Goal: Task Accomplishment & Management: Complete application form

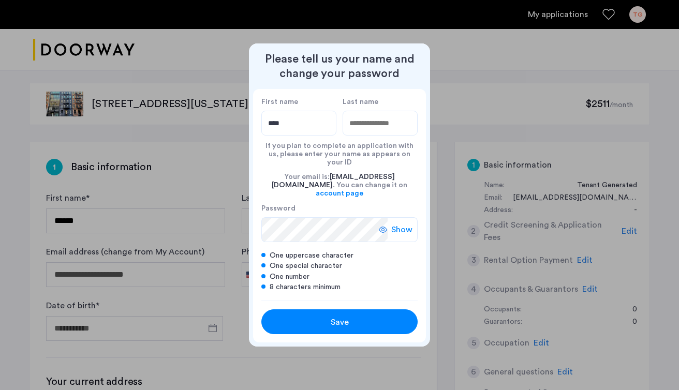
type input "****"
type input "********"
click at [368, 316] on div "Save" at bounding box center [339, 322] width 99 height 12
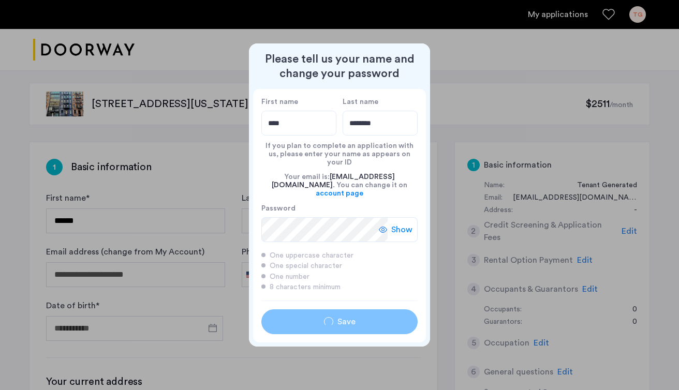
type input "****"
type input "********"
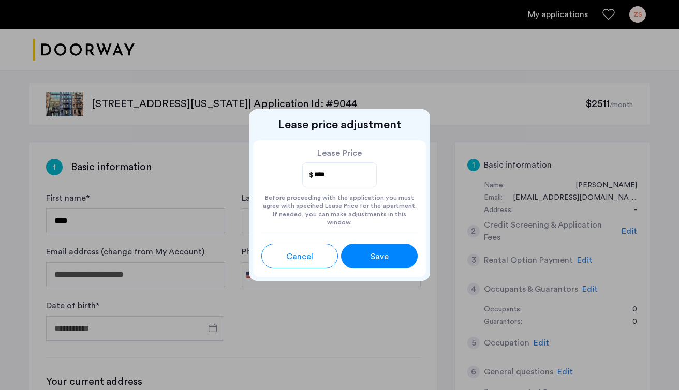
click at [391, 250] on div "Save" at bounding box center [379, 256] width 34 height 12
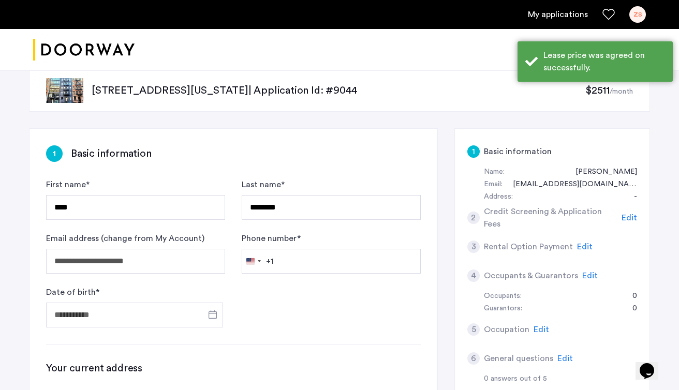
scroll to position [14, 0]
click at [369, 257] on input "Phone number *" at bounding box center [331, 260] width 179 height 25
type input "**********"
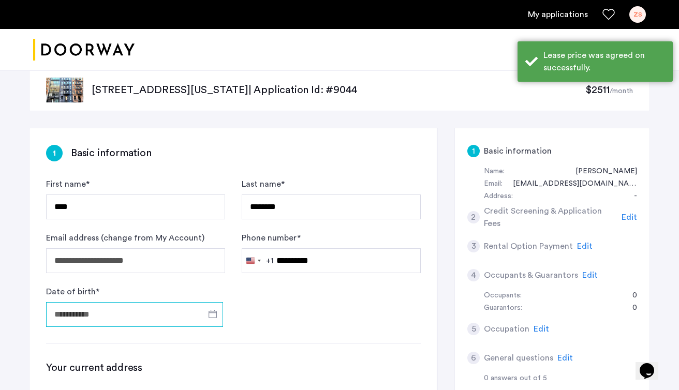
click at [140, 313] on input "Date of birth *" at bounding box center [134, 314] width 177 height 25
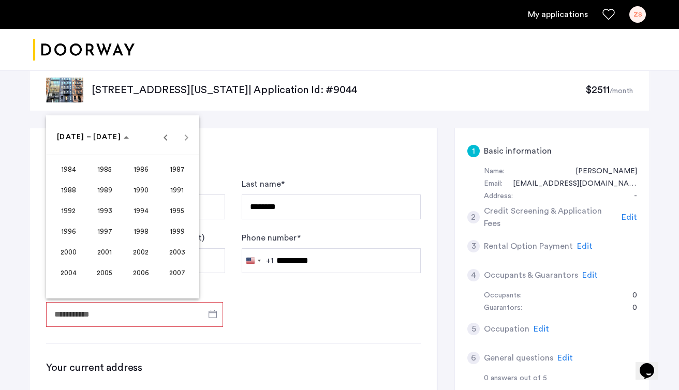
click at [137, 314] on div at bounding box center [339, 195] width 679 height 390
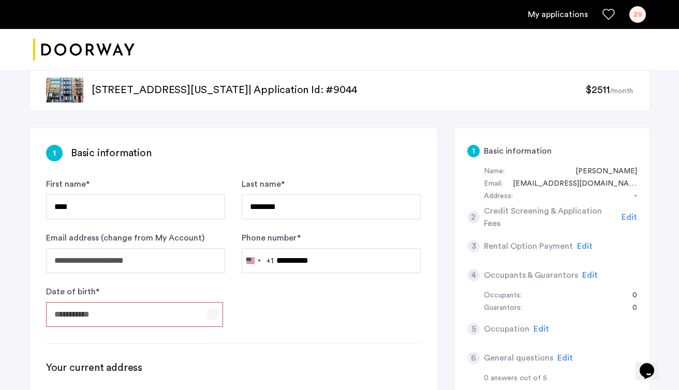
click at [212, 319] on span "Open calendar" at bounding box center [212, 314] width 25 height 25
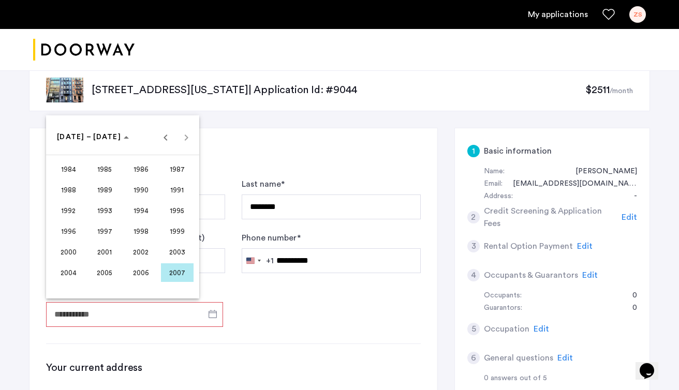
click at [60, 246] on span "2000" at bounding box center [68, 252] width 33 height 19
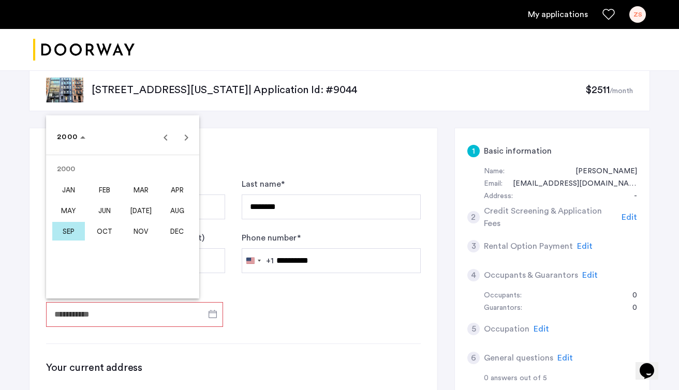
click at [63, 236] on span "SEP" at bounding box center [68, 231] width 33 height 19
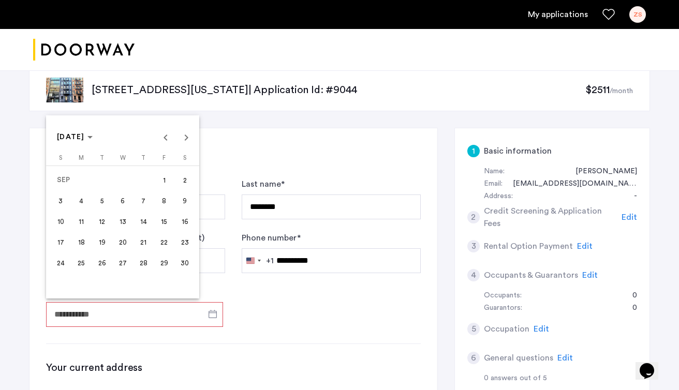
click at [188, 245] on span "23" at bounding box center [184, 242] width 19 height 19
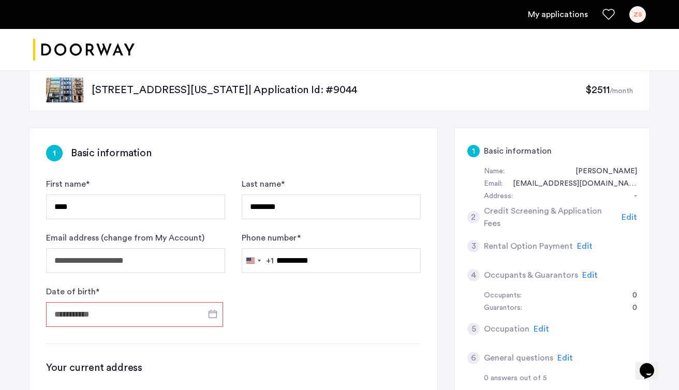
type input "**********"
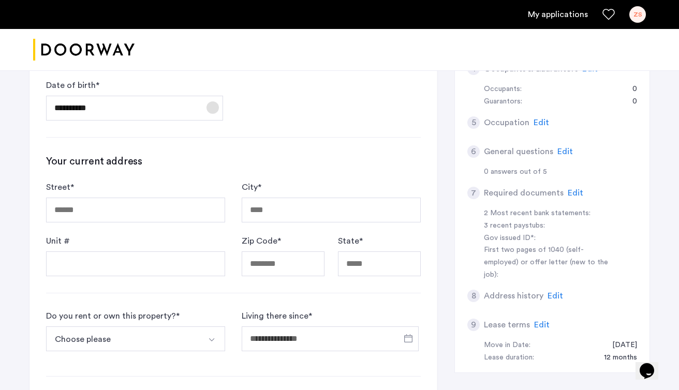
scroll to position [223, 0]
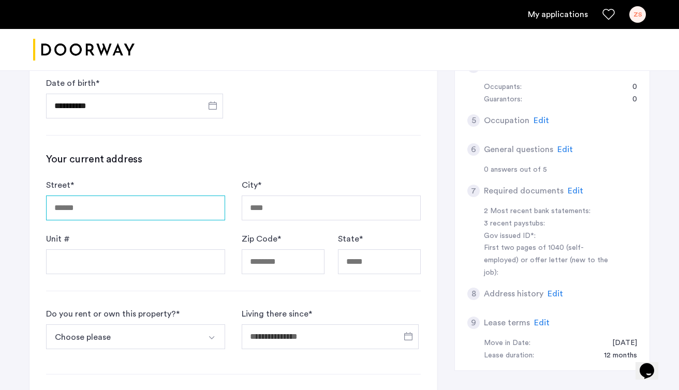
click at [174, 214] on input "Street *" at bounding box center [135, 208] width 179 height 25
type input "**********"
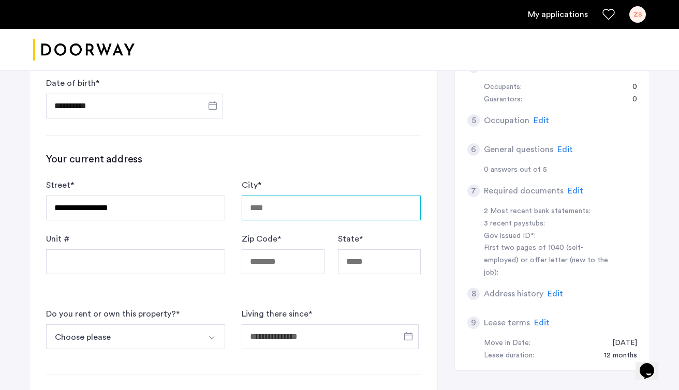
type input "**********"
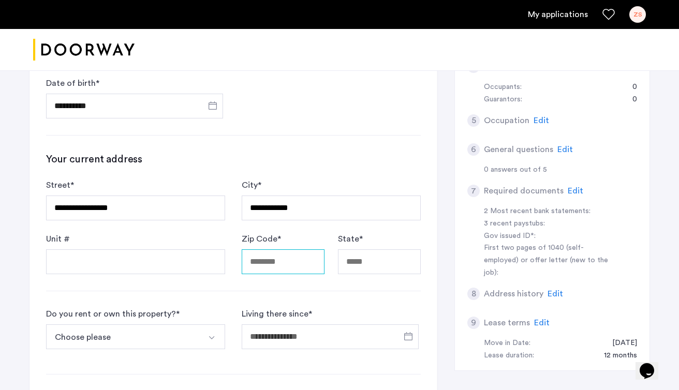
type input "*****"
type input "**"
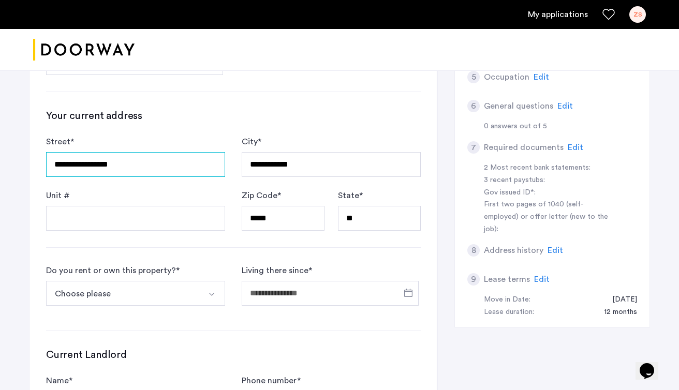
scroll to position [286, 0]
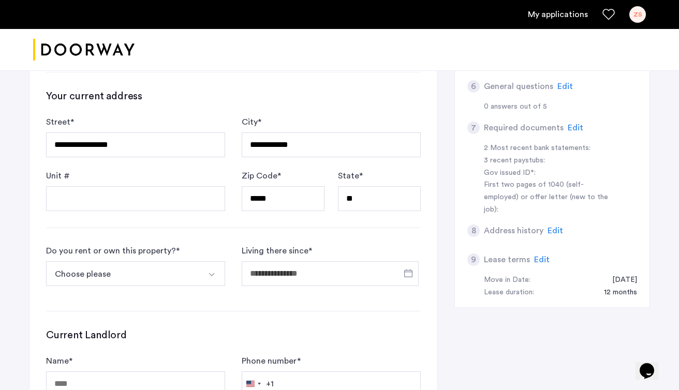
click at [165, 269] on button "Choose please" at bounding box center [123, 273] width 155 height 25
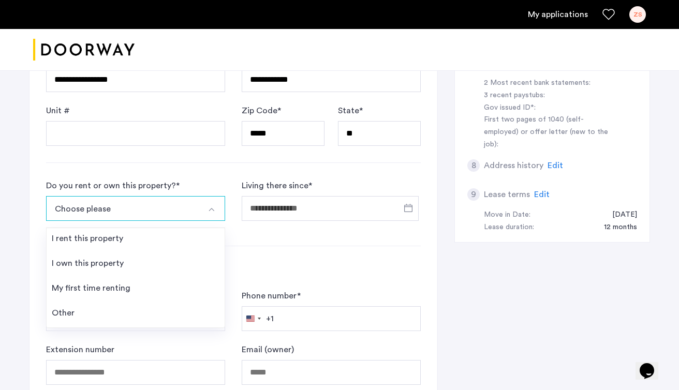
scroll to position [352, 0]
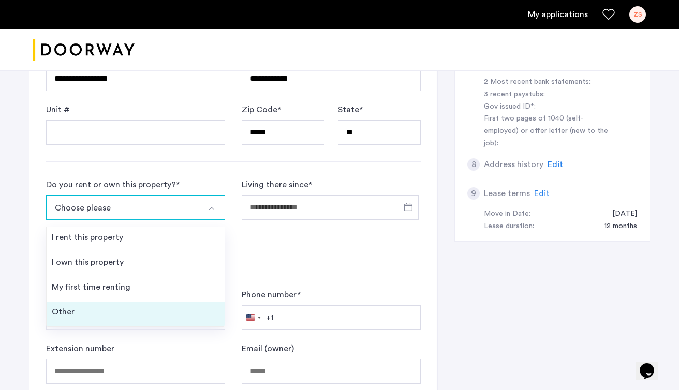
click at [152, 307] on li "Other" at bounding box center [136, 314] width 178 height 25
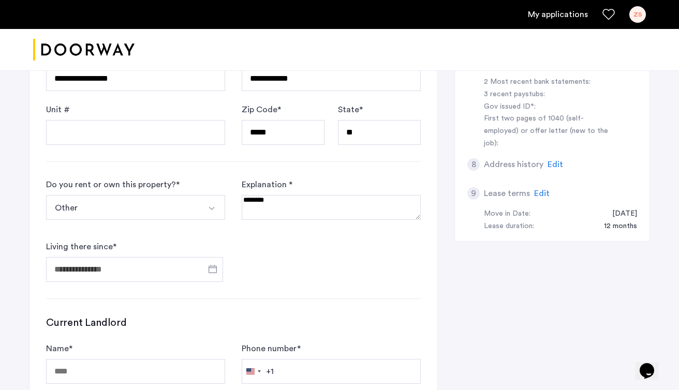
click at [306, 193] on div "Explanation *" at bounding box center [331, 204] width 179 height 50
click at [306, 204] on textarea at bounding box center [331, 207] width 179 height 25
type textarea "*"
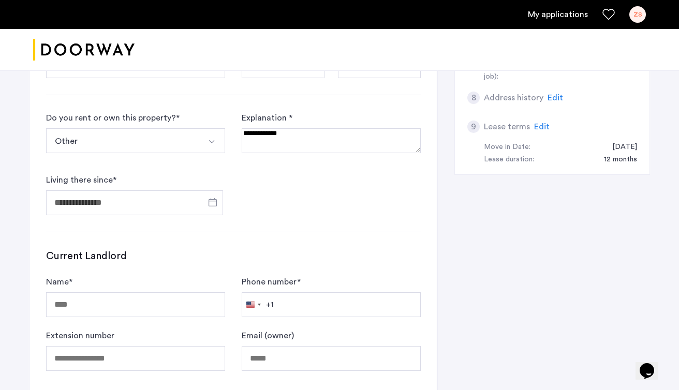
scroll to position [424, 0]
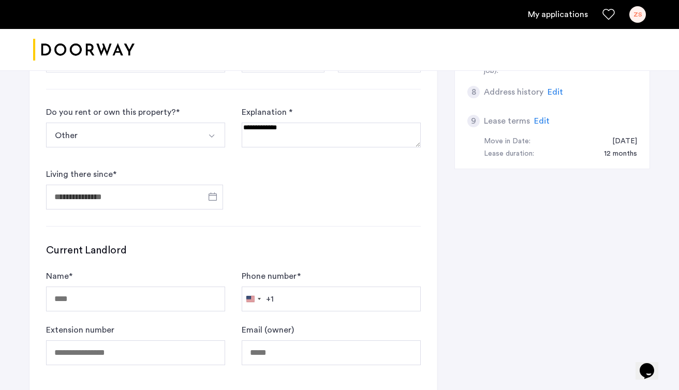
type textarea "**********"
click at [175, 204] on input "Living there since *" at bounding box center [134, 197] width 177 height 25
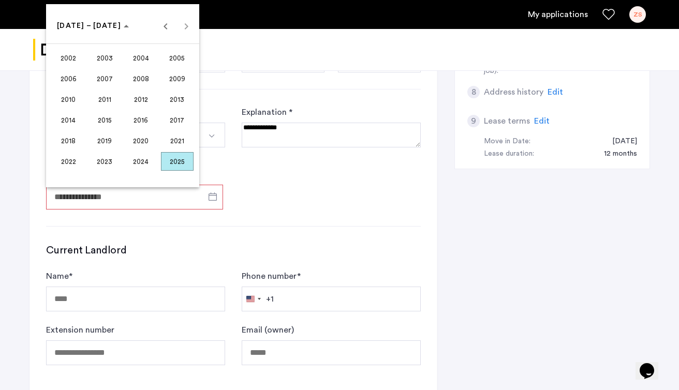
click at [167, 59] on span "2005" at bounding box center [177, 58] width 33 height 19
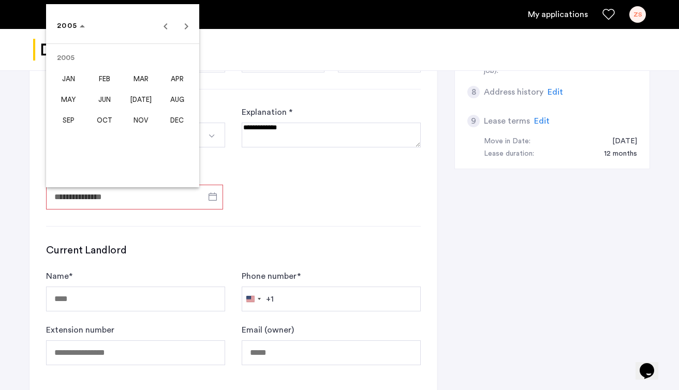
click at [170, 106] on span "AUG" at bounding box center [177, 99] width 33 height 19
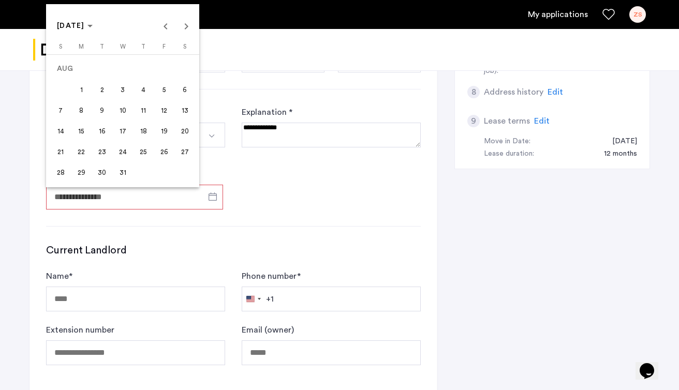
click at [81, 94] on span "1" at bounding box center [81, 89] width 19 height 19
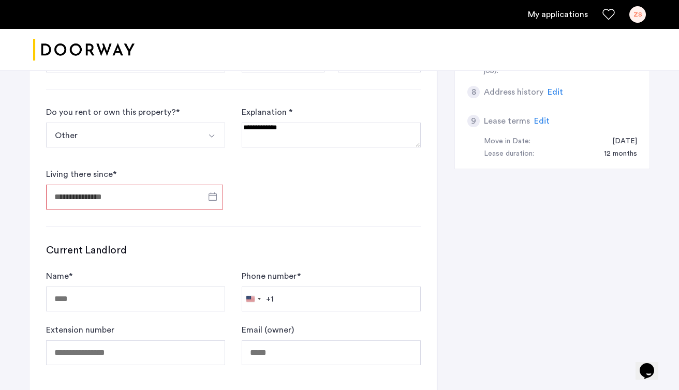
type input "**********"
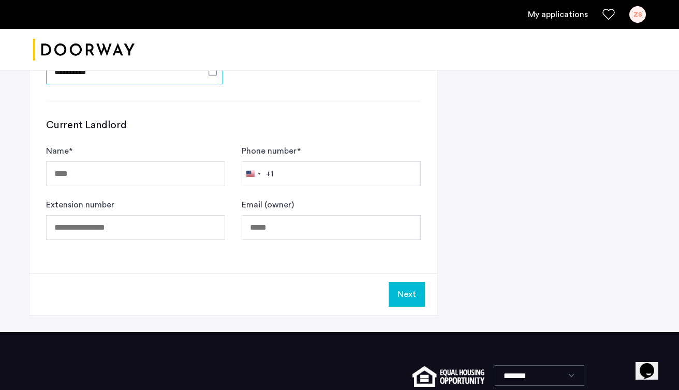
scroll to position [551, 0]
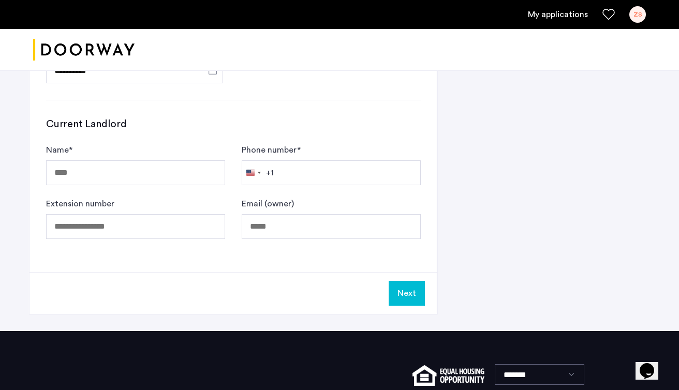
click at [195, 146] on div "Name *" at bounding box center [135, 164] width 179 height 41
click at [161, 179] on input "Name *" at bounding box center [135, 172] width 179 height 25
type input "**********"
click at [351, 170] on input "Phone number *" at bounding box center [331, 172] width 179 height 25
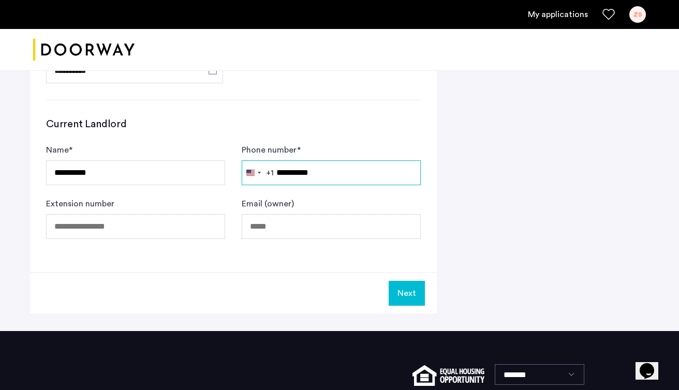
type input "**********"
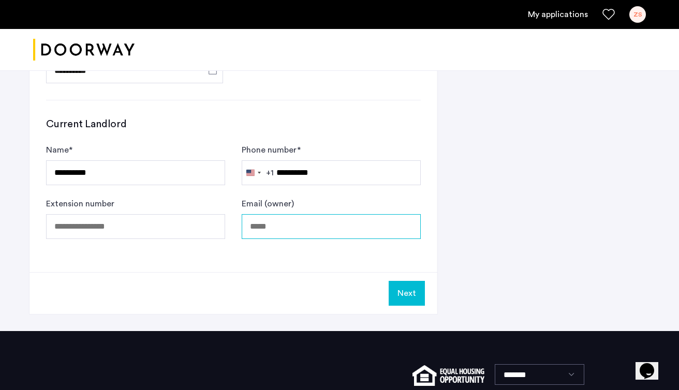
click at [345, 227] on input "Email (owner)" at bounding box center [331, 226] width 179 height 25
type input "**********"
click at [401, 290] on button "Next" at bounding box center [407, 293] width 36 height 25
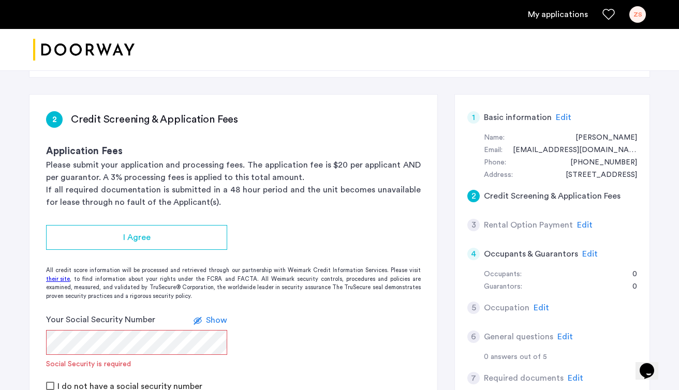
scroll to position [65, 0]
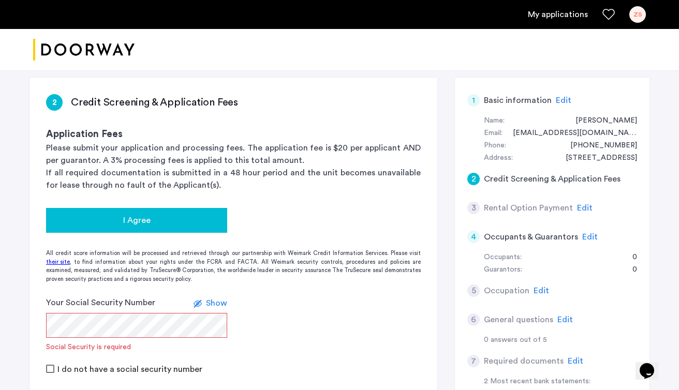
click at [212, 216] on div "I Agree" at bounding box center [136, 220] width 165 height 12
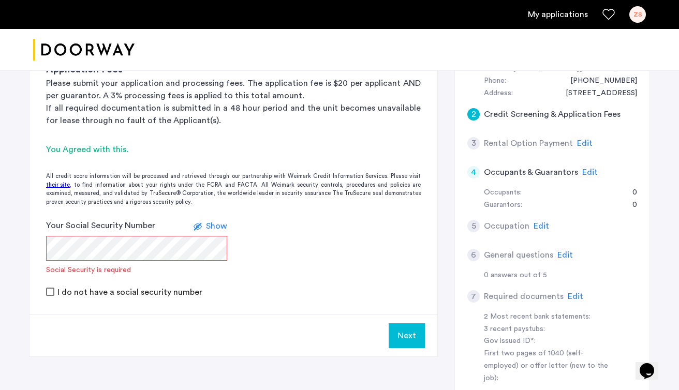
scroll to position [130, 0]
click at [124, 182] on div "All credit score information will be processed and retrieved through our partne…" at bounding box center [233, 189] width 408 height 34
click at [215, 225] on span "Show" at bounding box center [216, 225] width 21 height 8
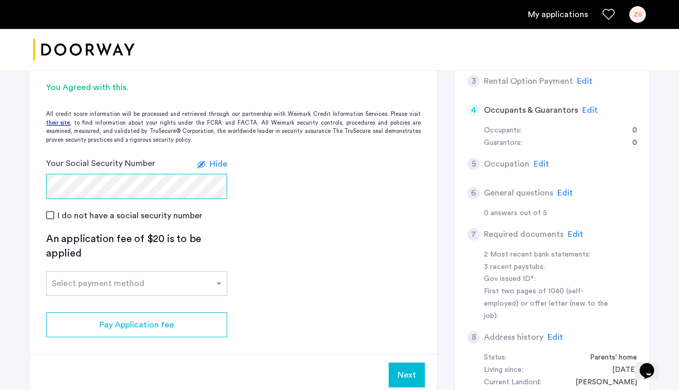
scroll to position [198, 0]
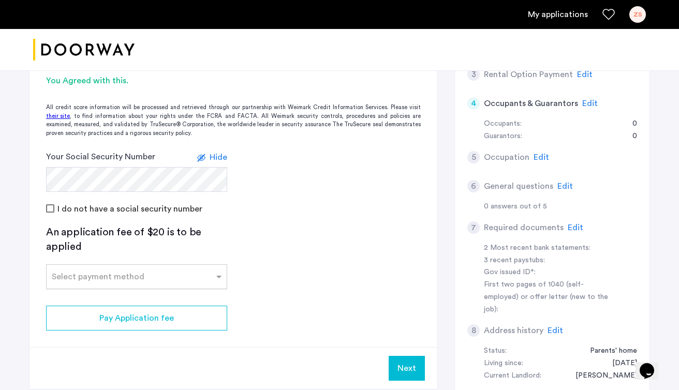
click at [198, 282] on div "Select payment method" at bounding box center [130, 277] width 167 height 12
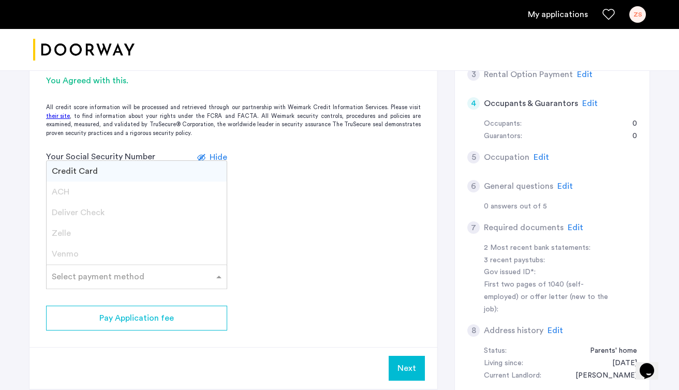
click at [101, 165] on div "Credit Card" at bounding box center [137, 171] width 180 height 21
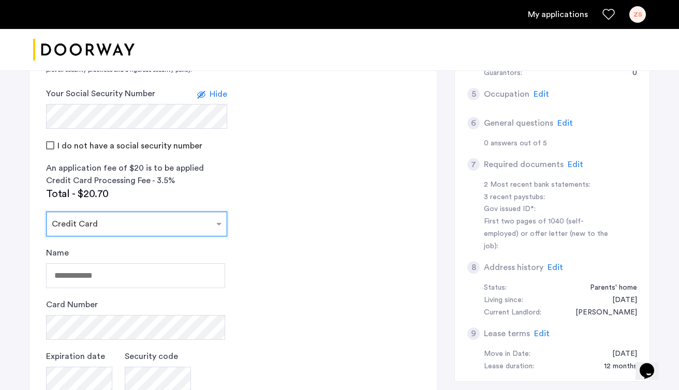
scroll to position [280, 0]
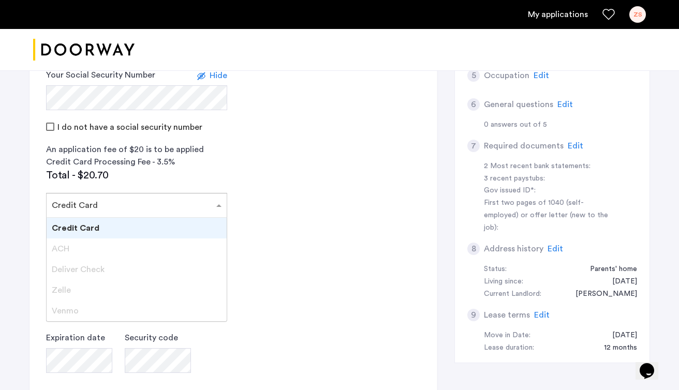
click at [160, 211] on div "Select payment method × Credit Card" at bounding box center [130, 205] width 167 height 12
click at [167, 224] on div "Credit Card" at bounding box center [137, 228] width 180 height 21
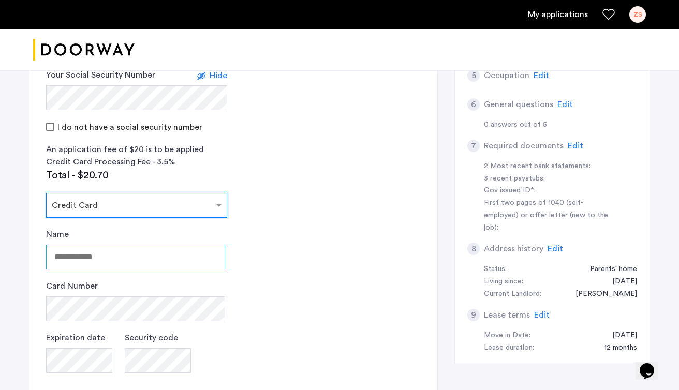
click at [151, 256] on input "Name" at bounding box center [135, 257] width 179 height 25
type input "**********"
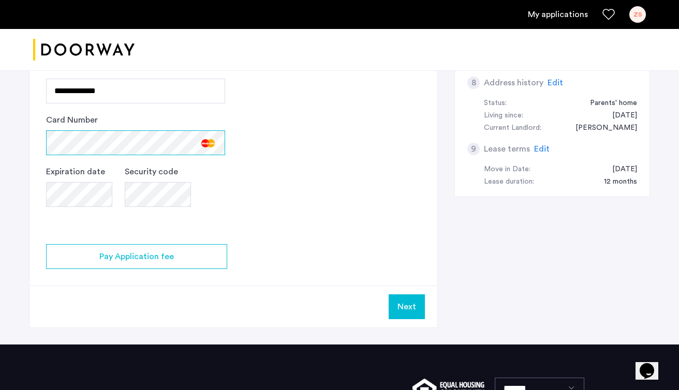
scroll to position [456, 0]
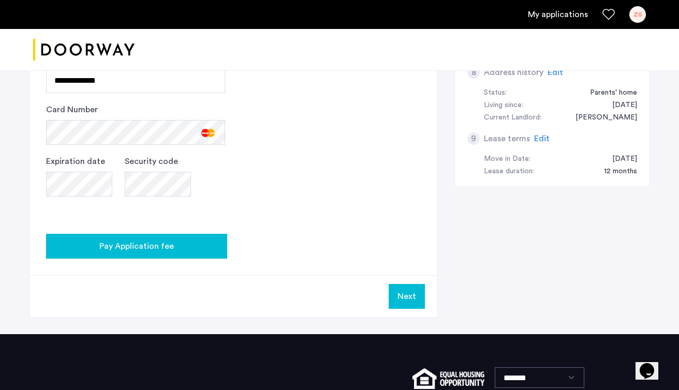
click at [187, 250] on div "Pay Application fee" at bounding box center [136, 246] width 165 height 12
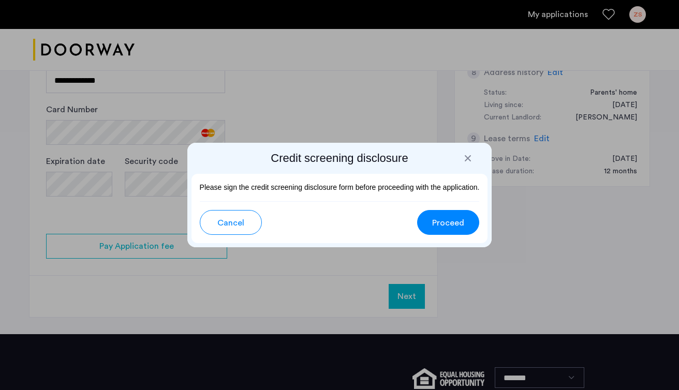
click at [446, 218] on span "Proceed" at bounding box center [448, 223] width 32 height 12
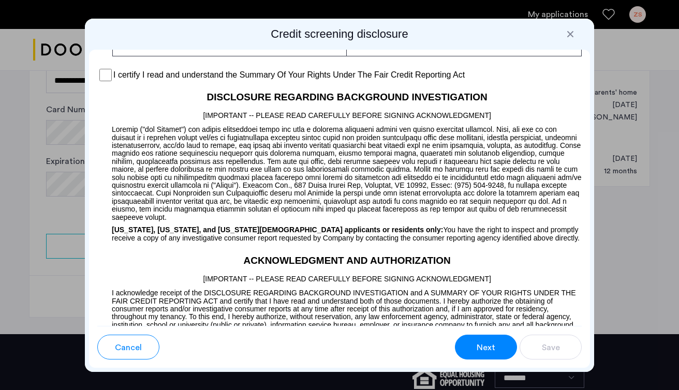
click at [468, 348] on button "Next" at bounding box center [486, 347] width 62 height 25
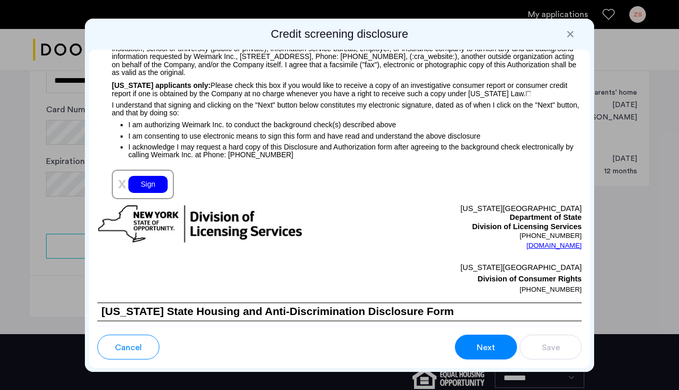
click at [153, 186] on div "Sign" at bounding box center [147, 184] width 39 height 17
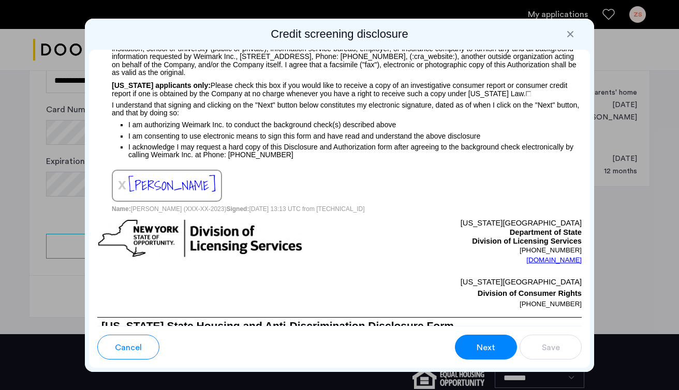
click at [490, 342] on span "Next" at bounding box center [486, 348] width 19 height 12
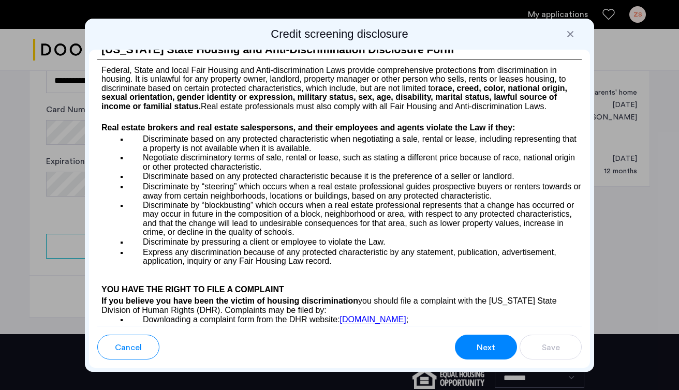
click at [492, 349] on span "Next" at bounding box center [486, 348] width 19 height 12
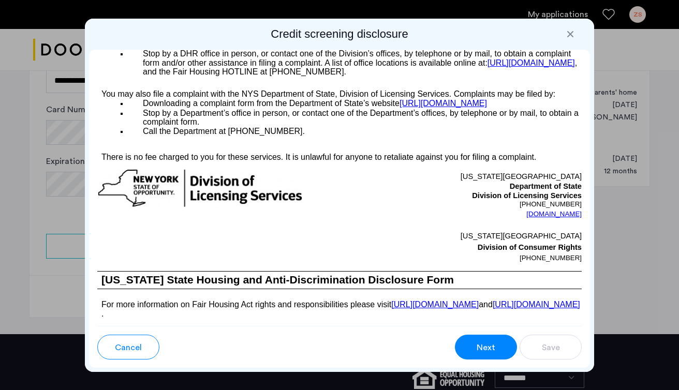
click at [492, 349] on span "Next" at bounding box center [486, 348] width 19 height 12
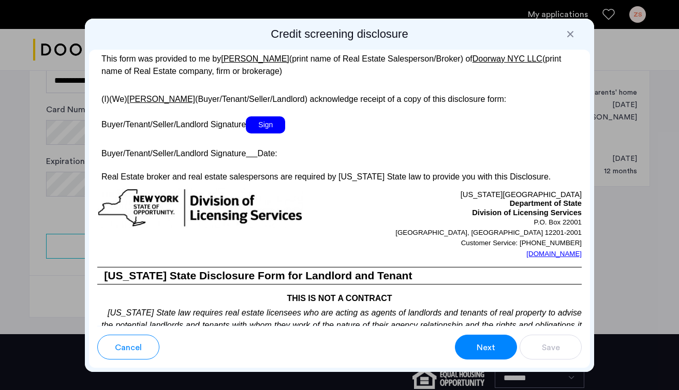
click at [271, 134] on span "Sign" at bounding box center [265, 124] width 39 height 17
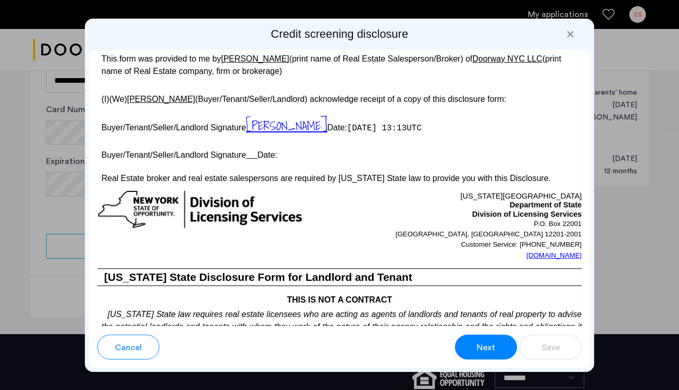
click at [250, 159] on u at bounding box center [251, 155] width 11 height 9
click at [263, 161] on p "Buyer/Tenant/Seller/Landlord Signature Date:" at bounding box center [339, 153] width 484 height 15
click at [479, 343] on span "Next" at bounding box center [486, 348] width 19 height 12
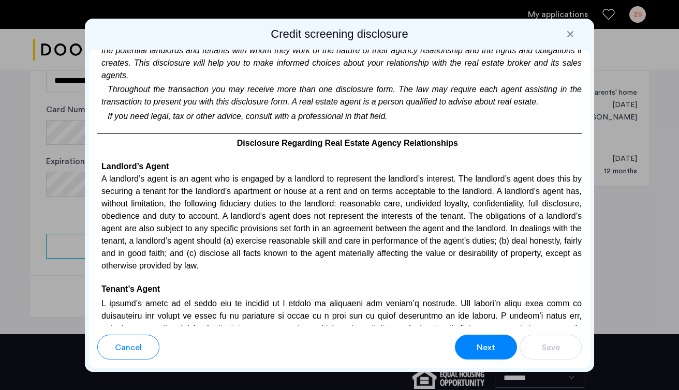
click at [479, 343] on span "Next" at bounding box center [486, 348] width 19 height 12
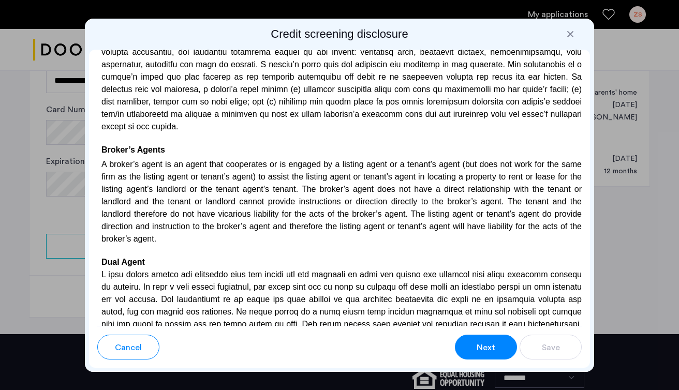
click at [479, 343] on span "Next" at bounding box center [486, 348] width 19 height 12
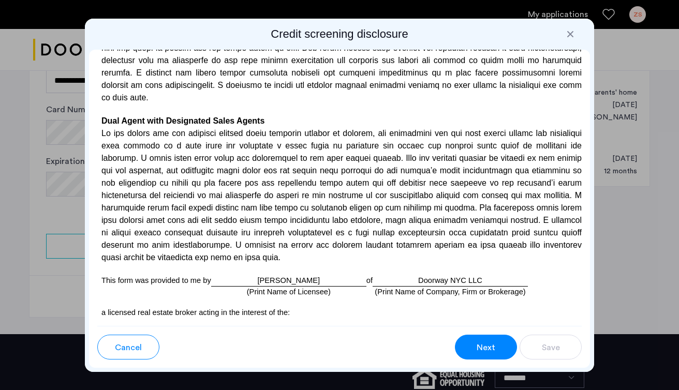
click at [479, 343] on span "Next" at bounding box center [486, 348] width 19 height 12
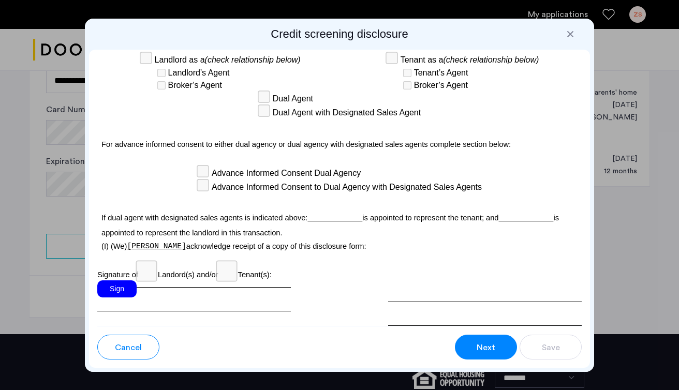
click at [114, 280] on div "Sign" at bounding box center [116, 288] width 39 height 17
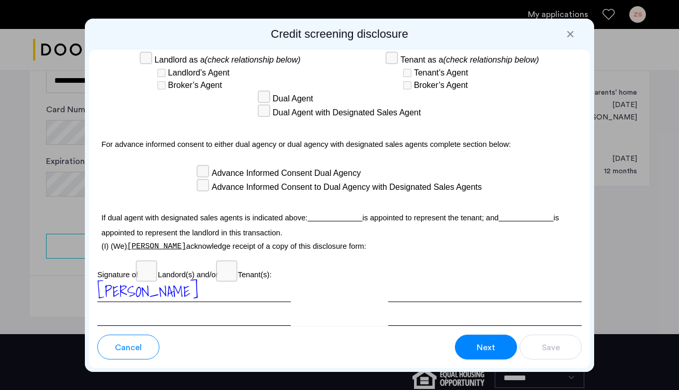
click at [479, 346] on span "Next" at bounding box center [486, 348] width 19 height 12
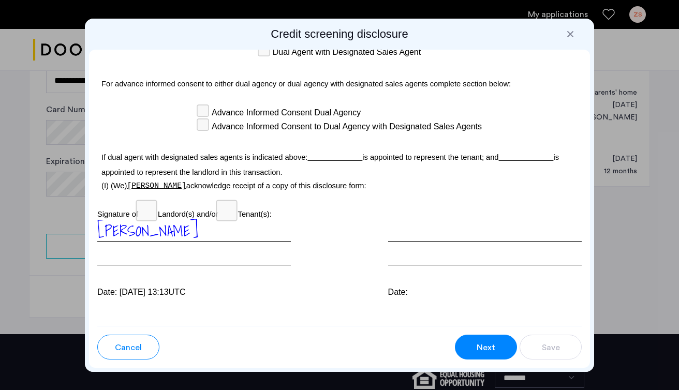
click at [488, 350] on span "Next" at bounding box center [486, 348] width 19 height 12
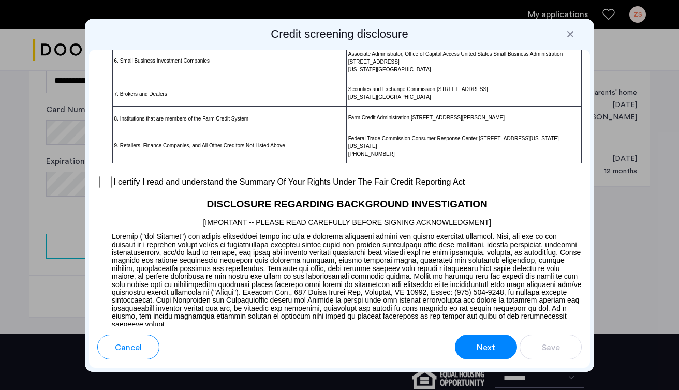
scroll to position [835, 0]
click at [381, 188] on label "I certify I read and understand the Summary Of Your Rights Under The Fair Credi…" at bounding box center [288, 182] width 351 height 12
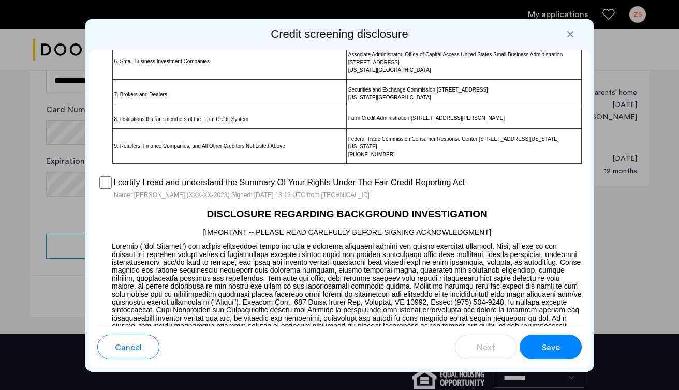
click at [551, 353] on span "Save" at bounding box center [551, 348] width 18 height 12
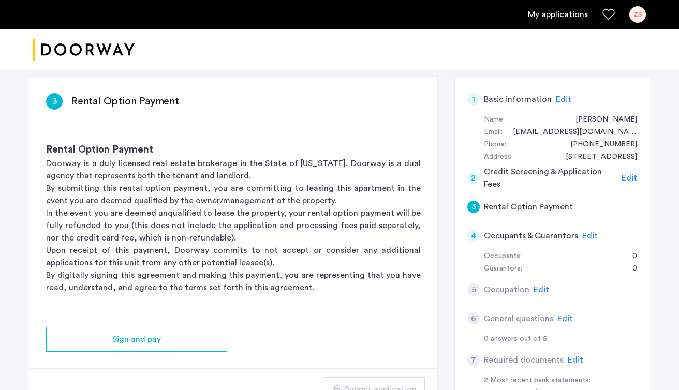
scroll to position [67, 0]
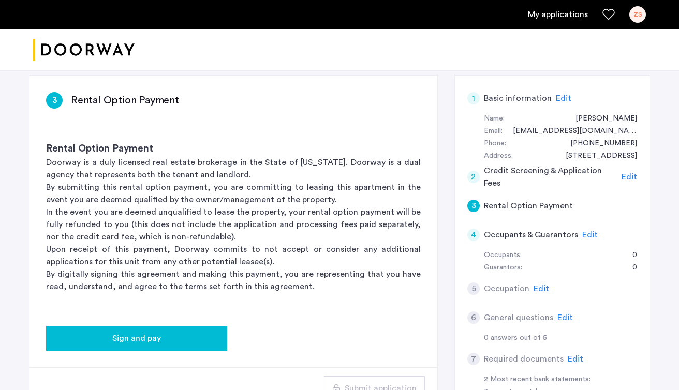
click at [172, 336] on div "Sign and pay" at bounding box center [136, 338] width 165 height 12
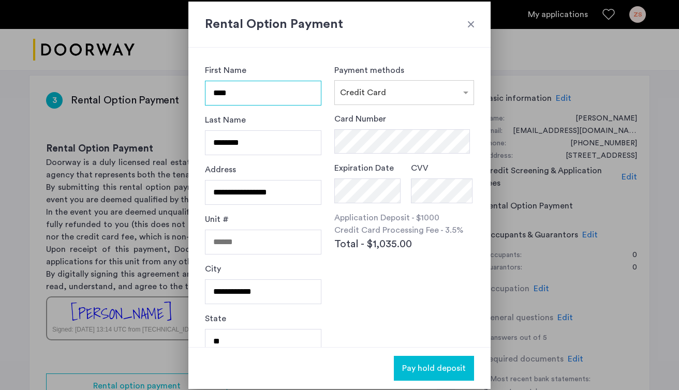
scroll to position [1, 0]
click at [473, 20] on div at bounding box center [471, 24] width 10 height 10
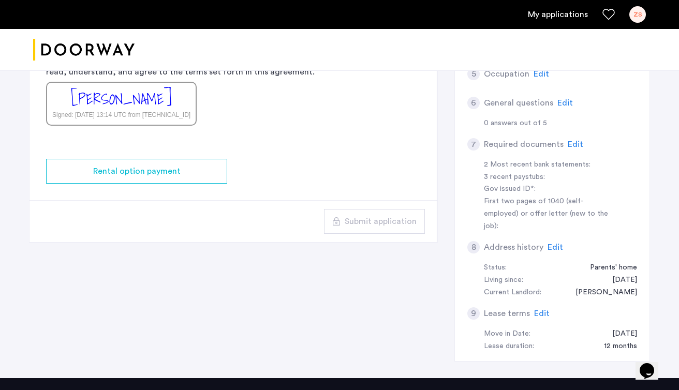
scroll to position [283, 0]
